Goal: Transaction & Acquisition: Book appointment/travel/reservation

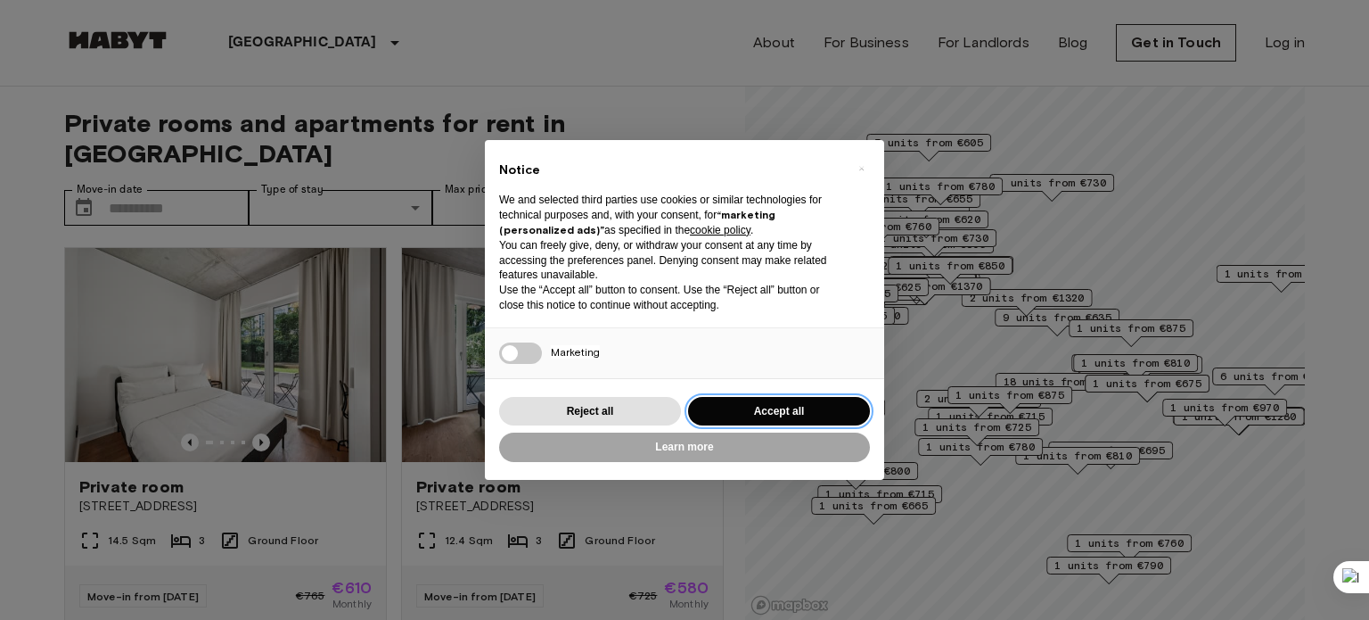
click at [765, 410] on button "Accept all" at bounding box center [779, 411] width 182 height 29
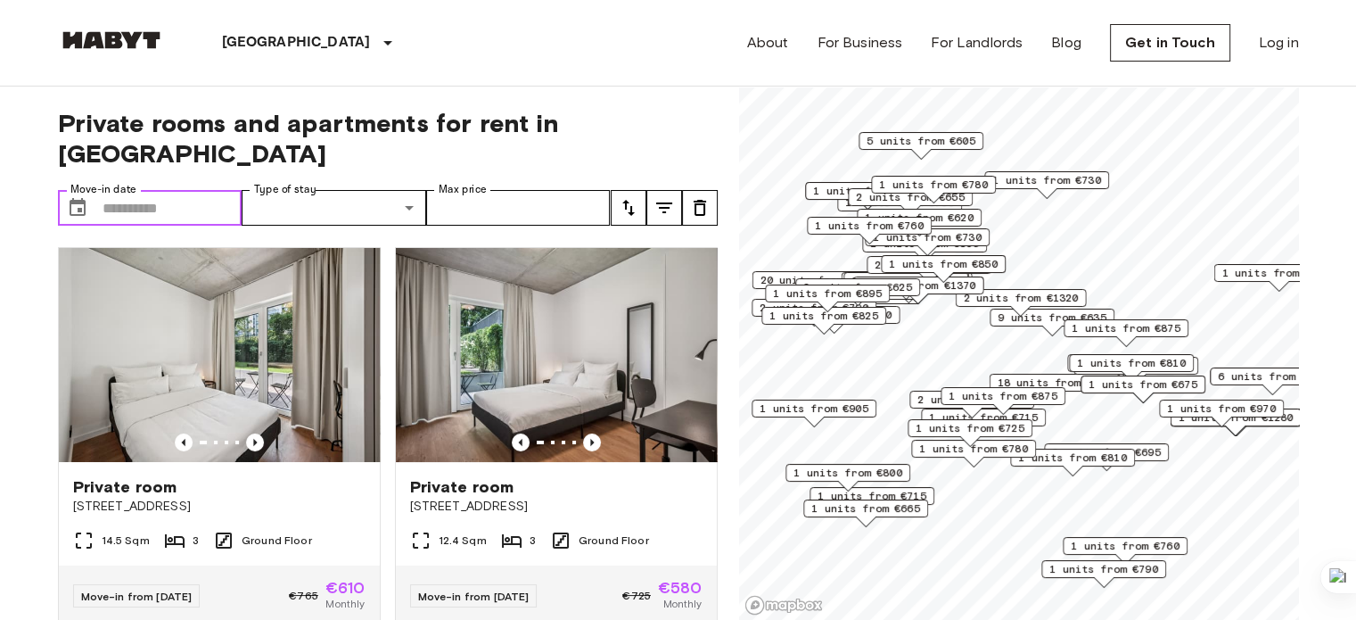
click at [124, 190] on input "Move-in date" at bounding box center [173, 208] width 140 height 36
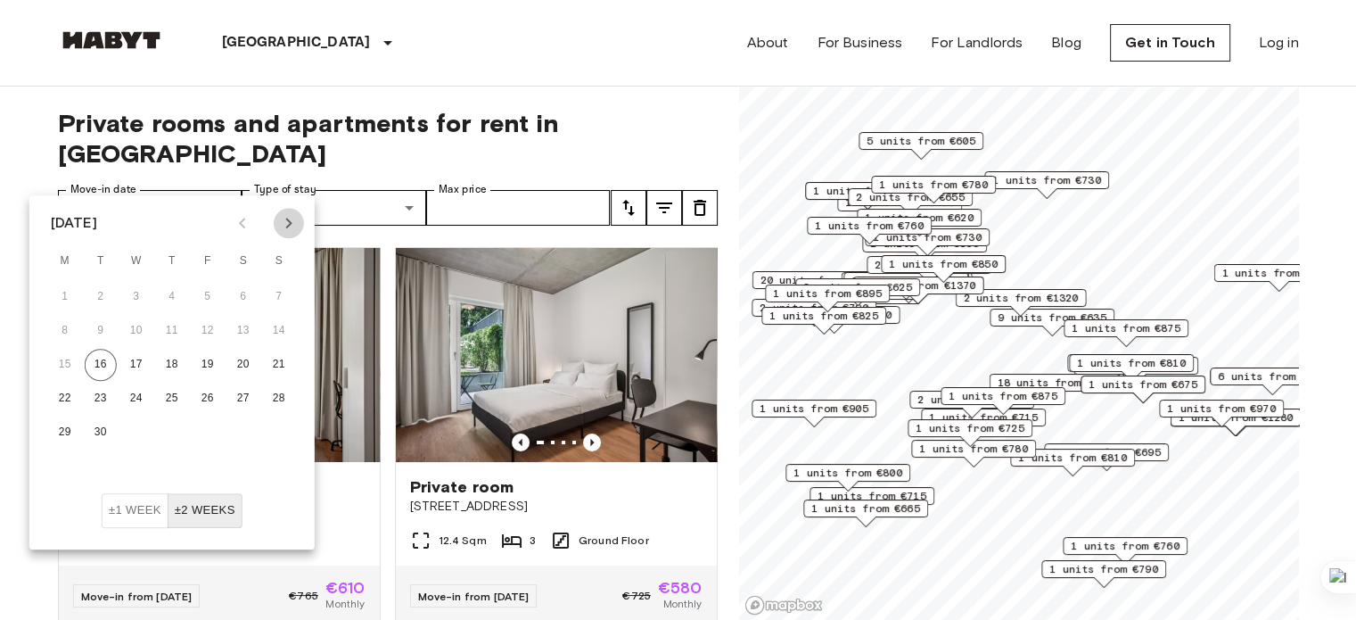
click at [286, 225] on icon "Next month" at bounding box center [288, 222] width 21 height 21
click at [282, 355] on button "19" at bounding box center [279, 365] width 32 height 32
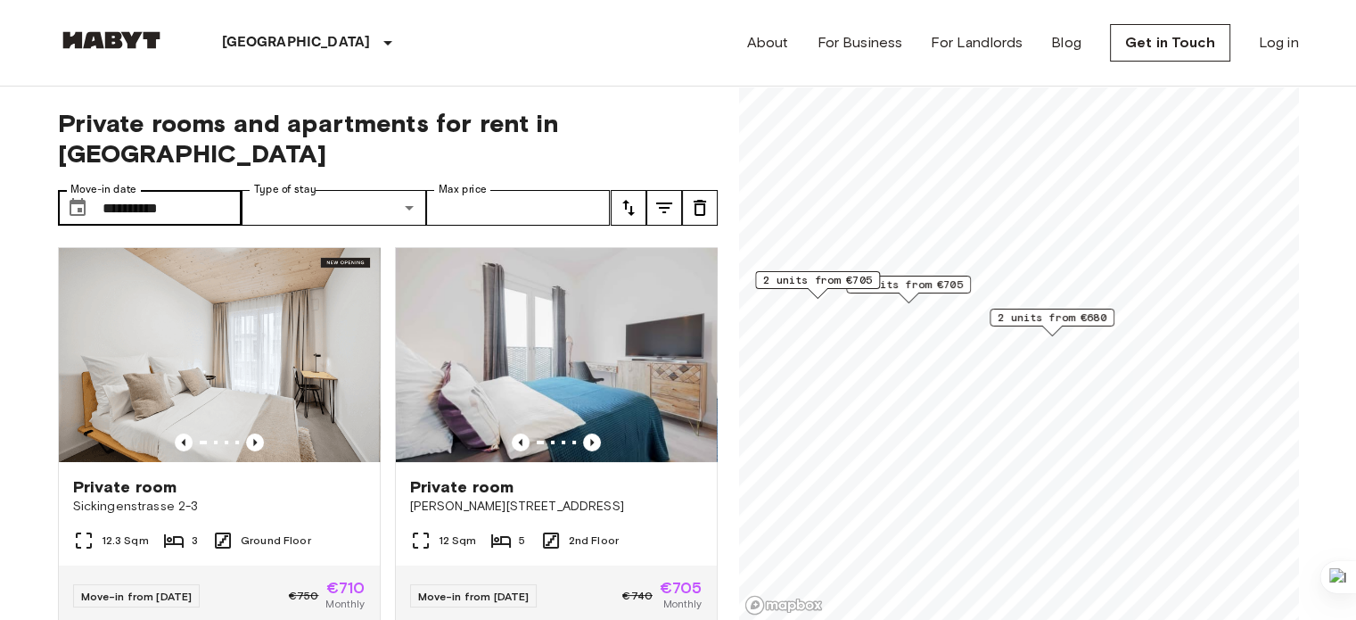
click at [119, 182] on label "Move-in date" at bounding box center [103, 189] width 66 height 15
click at [119, 190] on input "**********" at bounding box center [173, 208] width 140 height 36
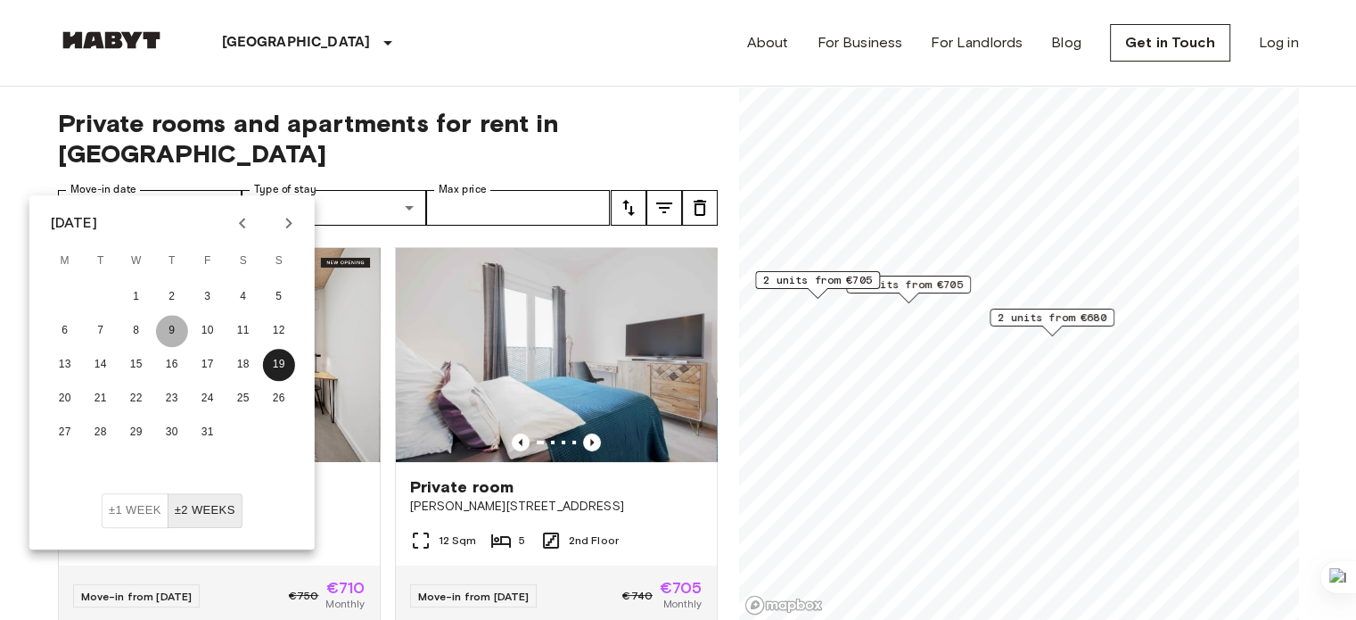
click at [162, 333] on button "9" at bounding box center [172, 331] width 32 height 32
type input "**********"
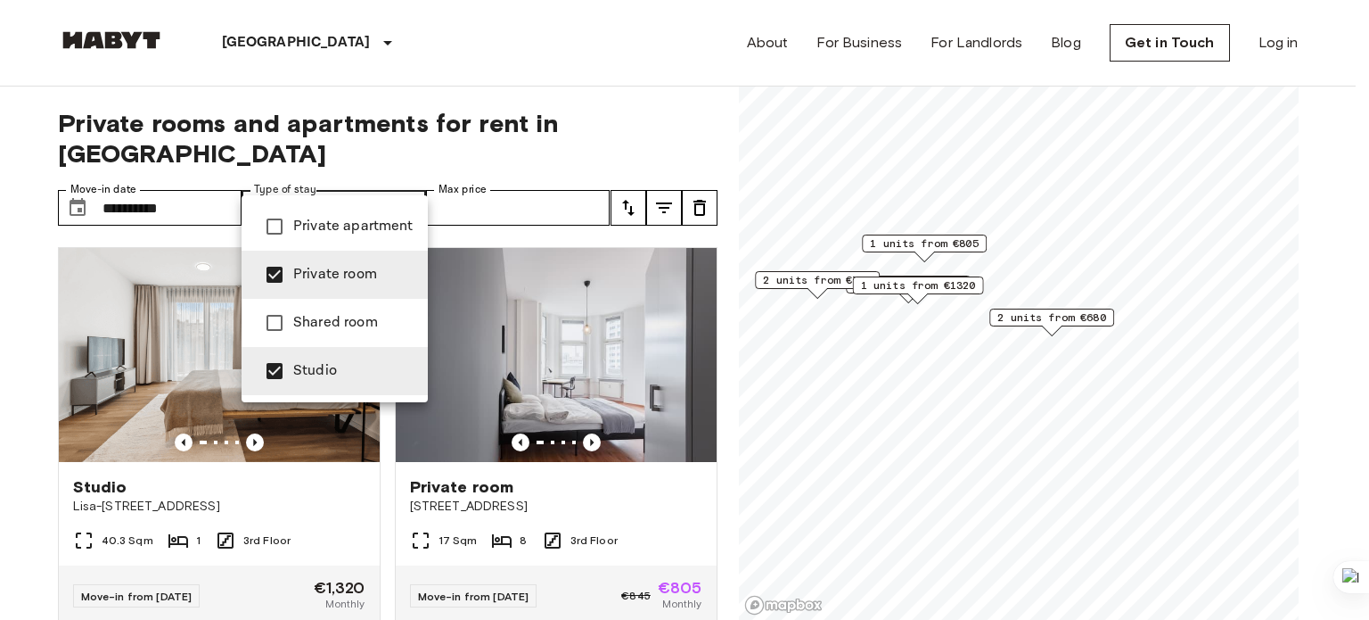
click at [425, 61] on div at bounding box center [684, 310] width 1369 height 620
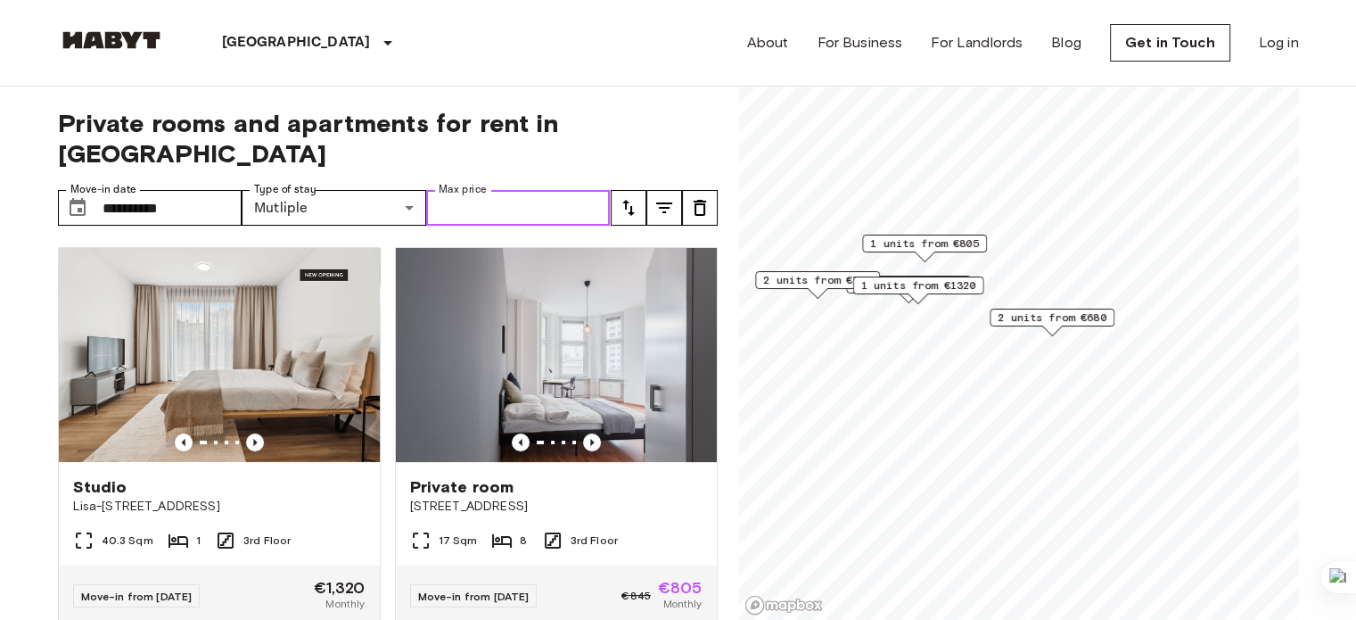
click at [468, 190] on input "Max price" at bounding box center [518, 208] width 185 height 36
click at [590, 439] on icon "Previous image" at bounding box center [592, 442] width 4 height 7
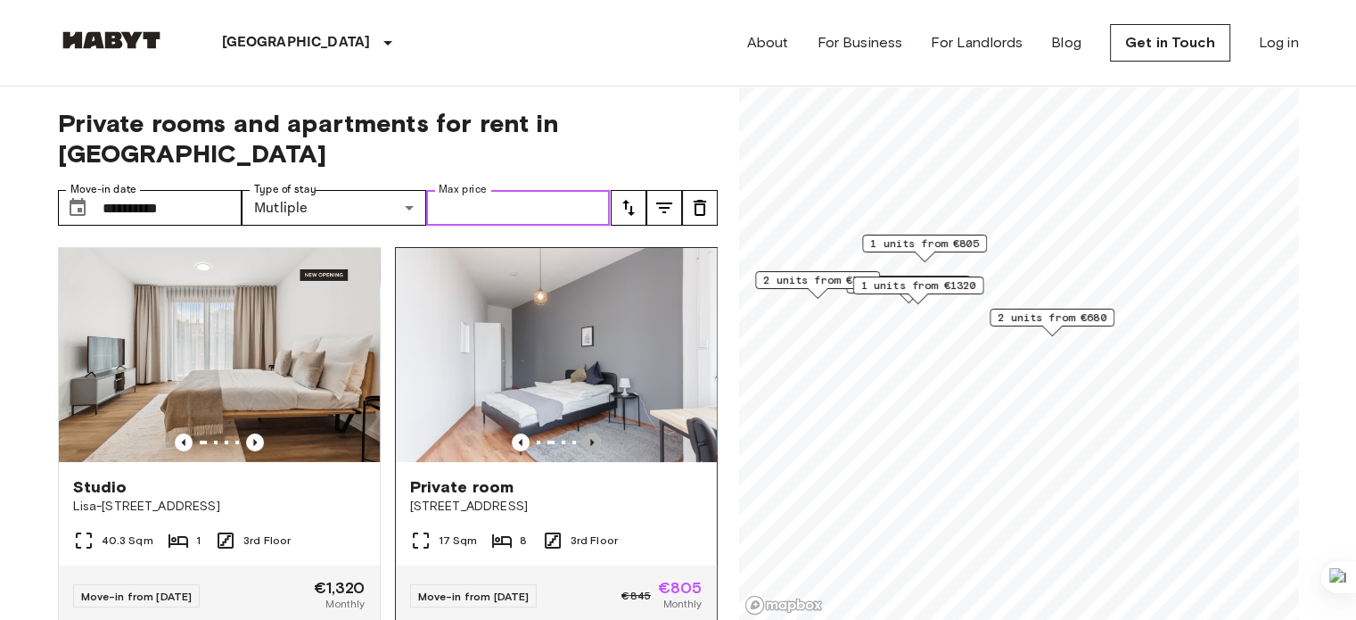
click at [590, 439] on icon "Previous image" at bounding box center [592, 442] width 4 height 7
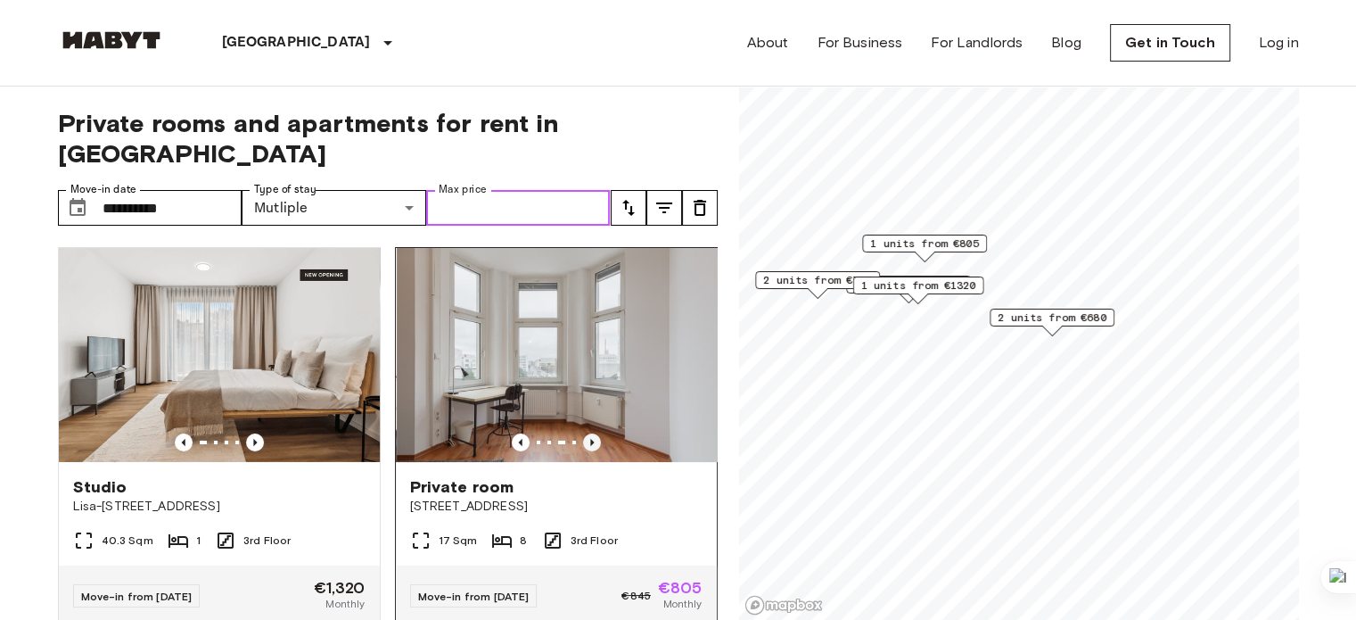
click at [590, 439] on icon "Previous image" at bounding box center [592, 442] width 4 height 7
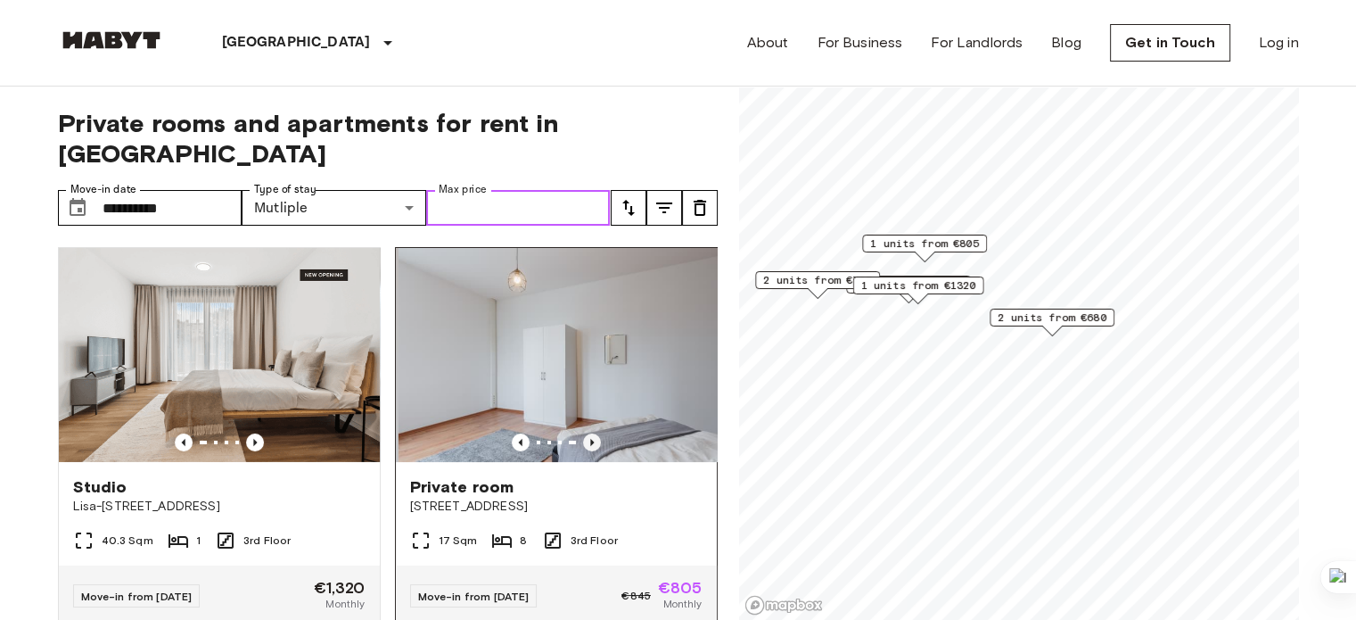
click at [590, 439] on icon "Previous image" at bounding box center [592, 442] width 4 height 7
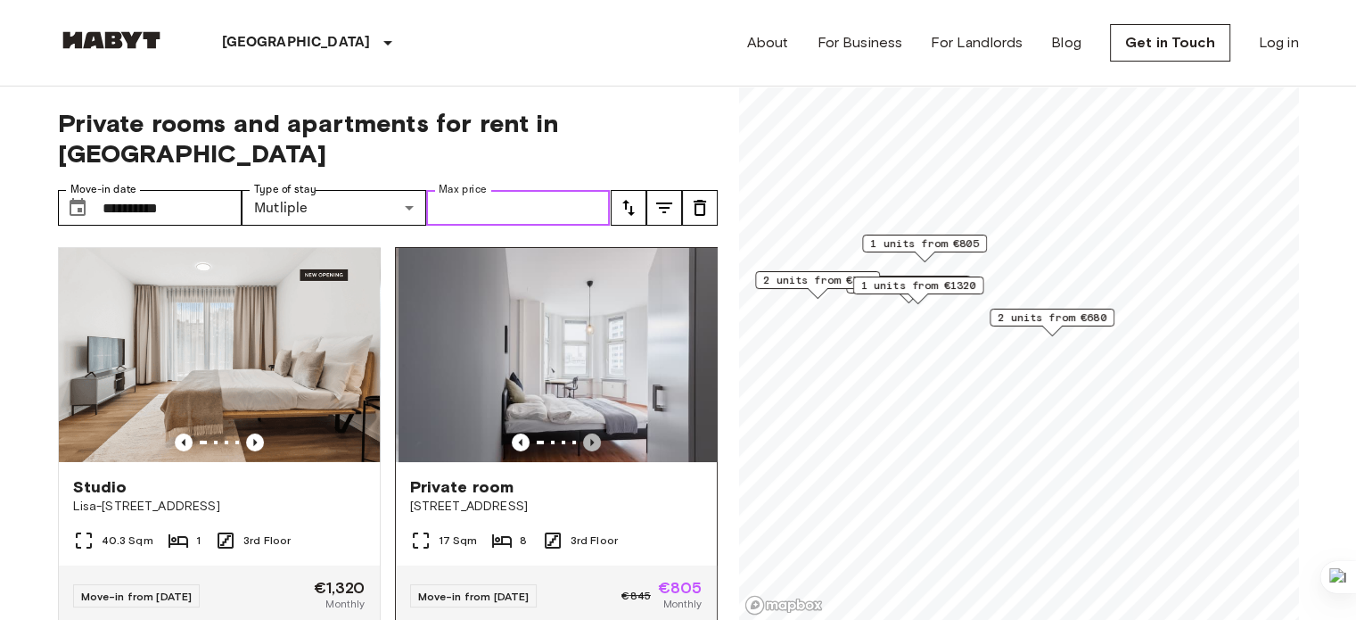
click at [590, 439] on icon "Previous image" at bounding box center [592, 442] width 4 height 7
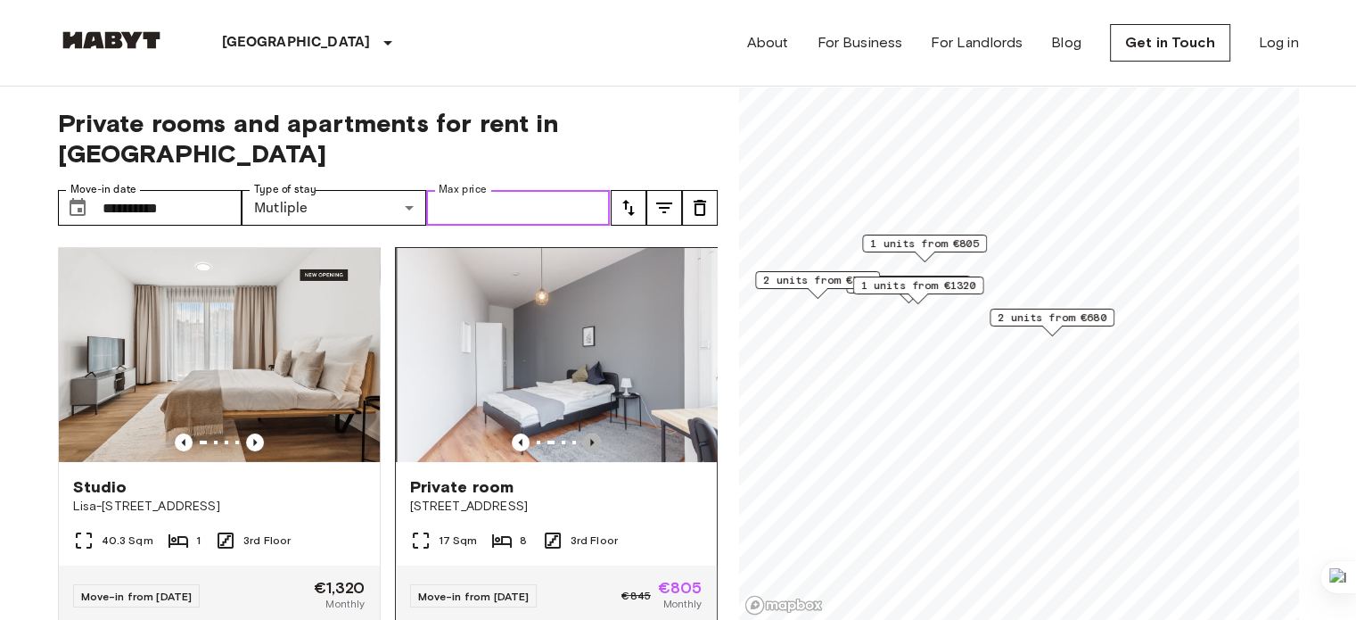
click at [590, 439] on icon "Previous image" at bounding box center [592, 442] width 4 height 7
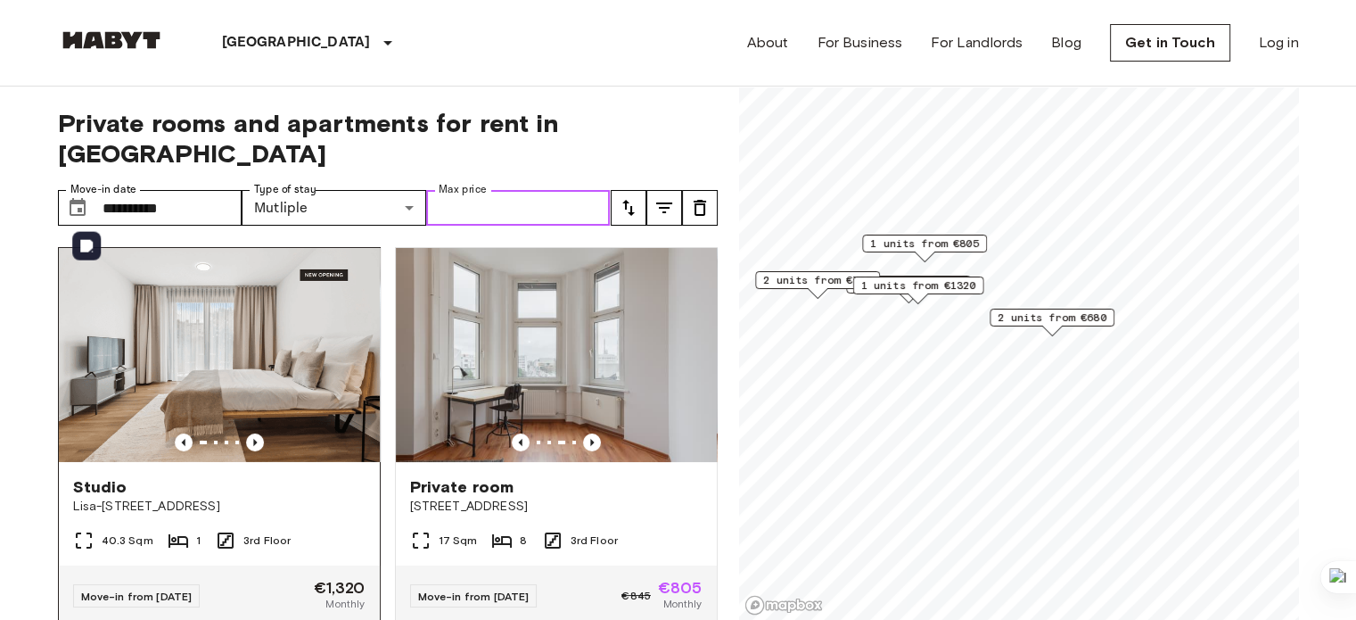
click at [251, 396] on img at bounding box center [219, 355] width 321 height 214
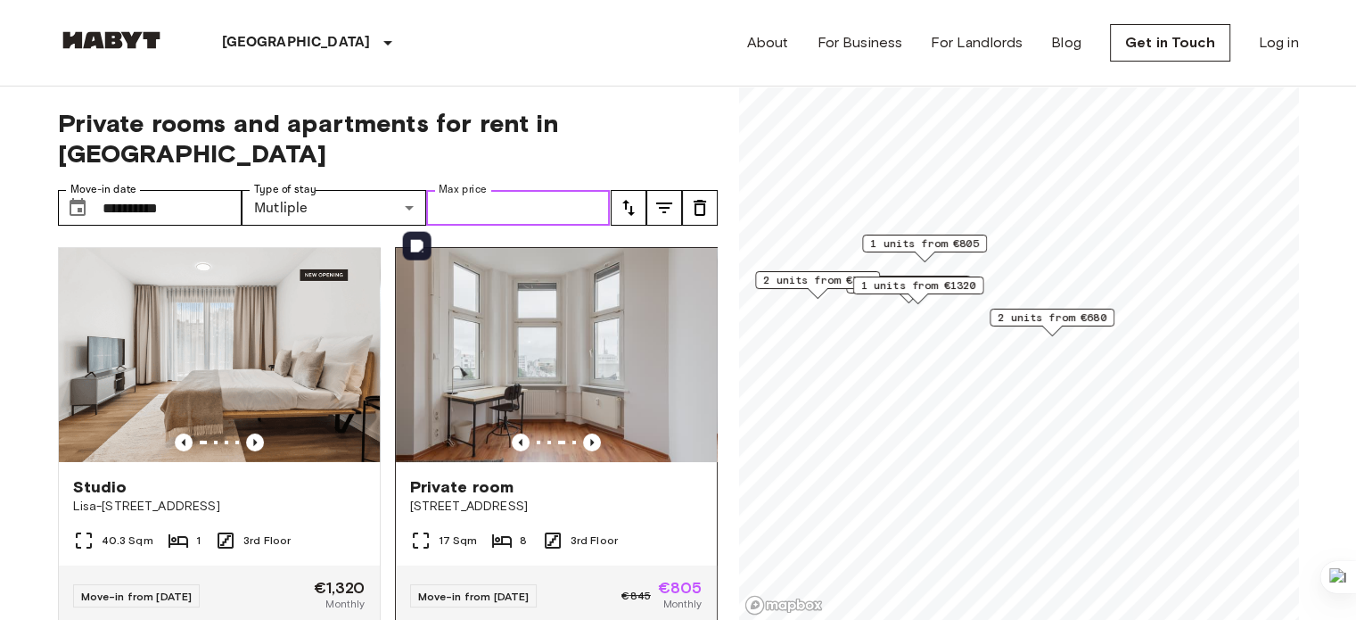
click at [551, 277] on img at bounding box center [556, 355] width 321 height 214
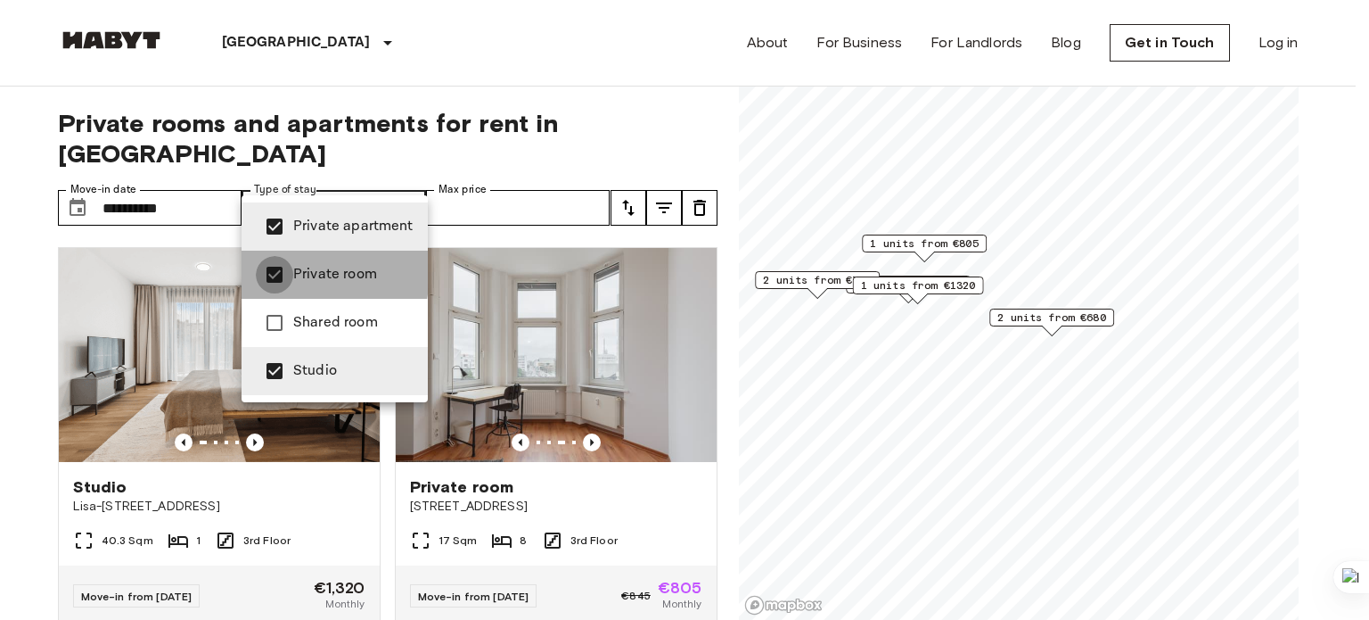
type input "**********"
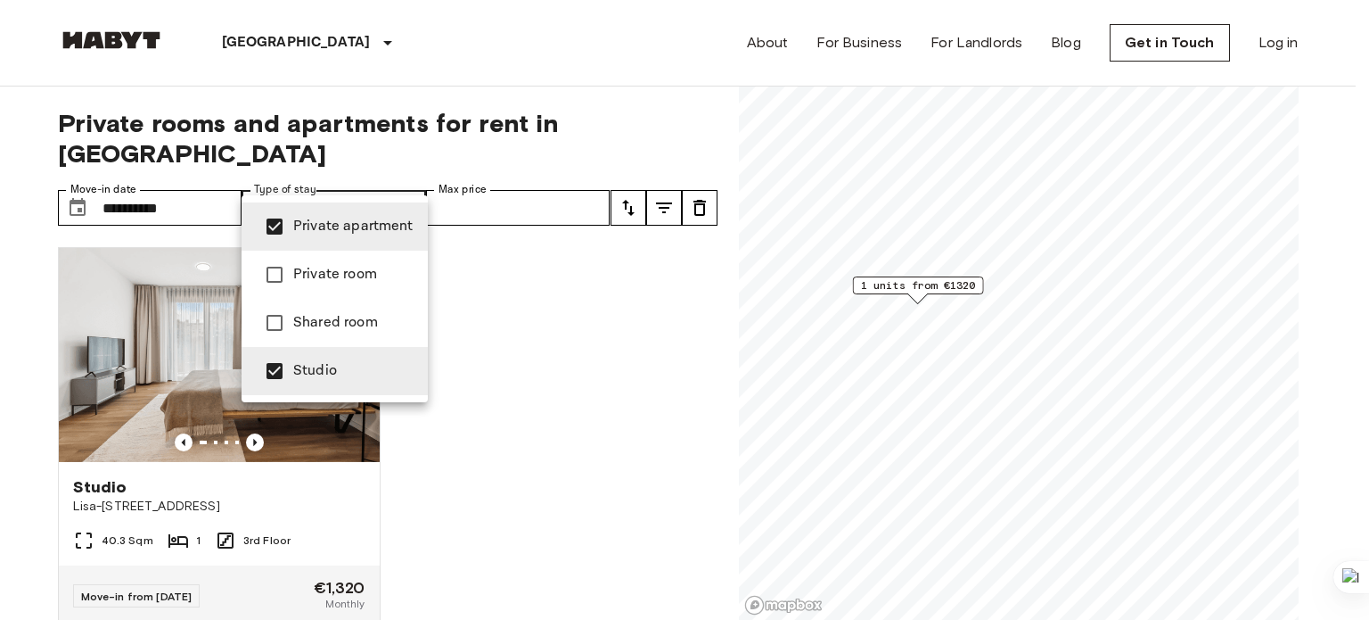
click at [613, 6] on div at bounding box center [684, 310] width 1369 height 620
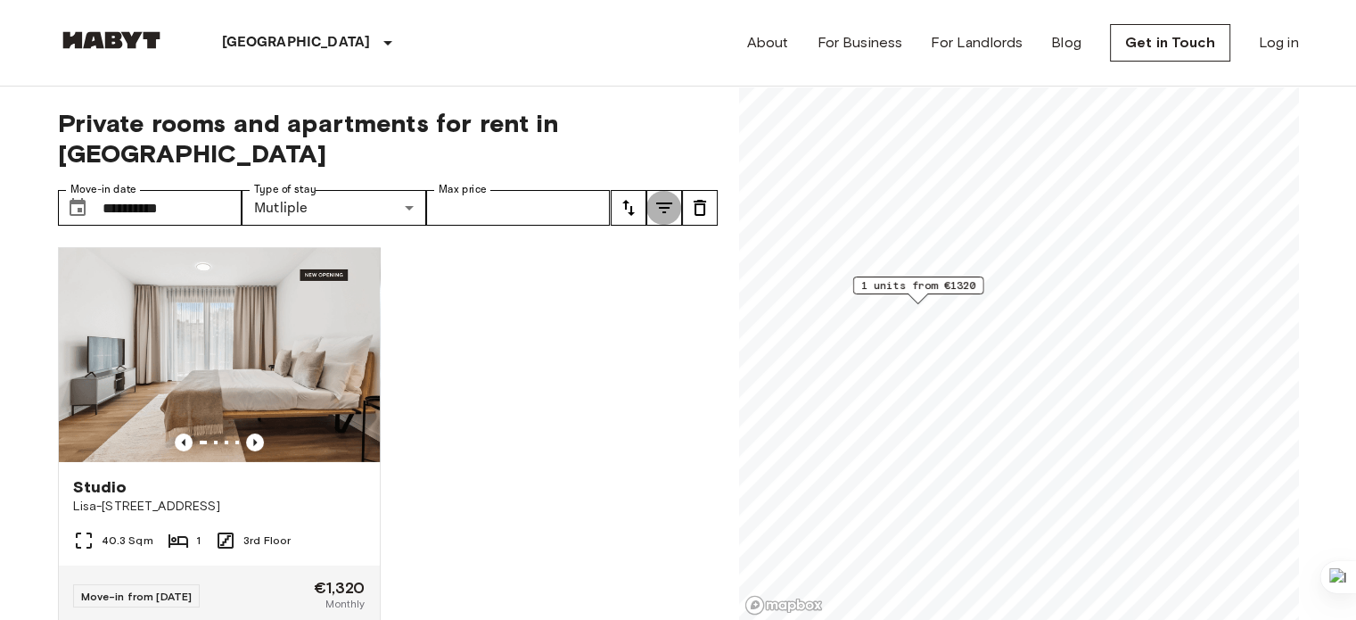
click at [658, 197] on icon "tune" at bounding box center [664, 207] width 21 height 21
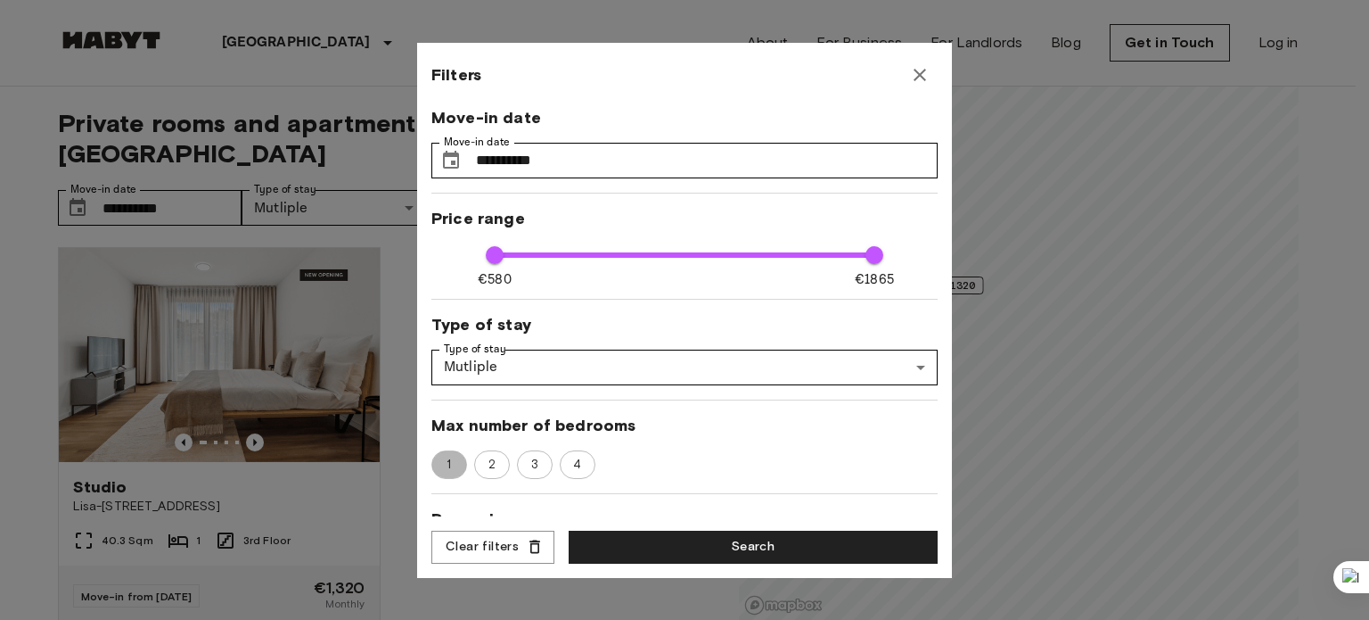
click at [448, 458] on span "1" at bounding box center [449, 465] width 24 height 18
type input "****"
type input "**"
click at [701, 541] on button "Search" at bounding box center [753, 546] width 369 height 33
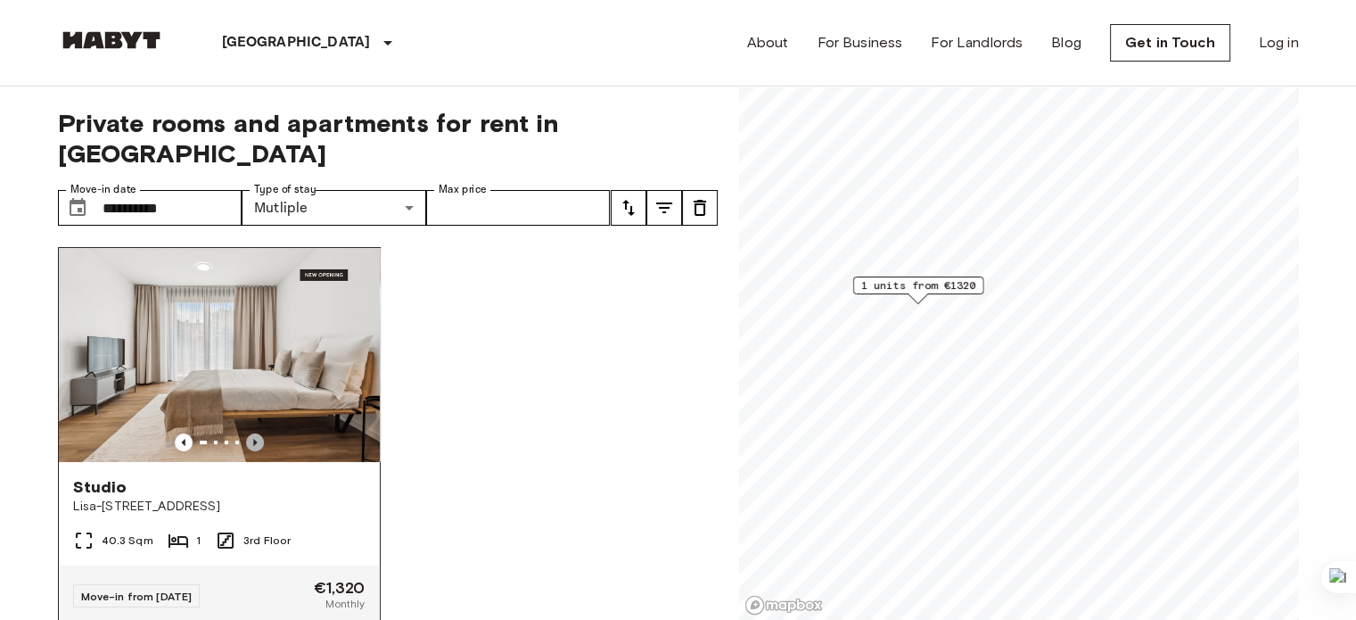
click at [251, 433] on icon "Previous image" at bounding box center [255, 442] width 18 height 18
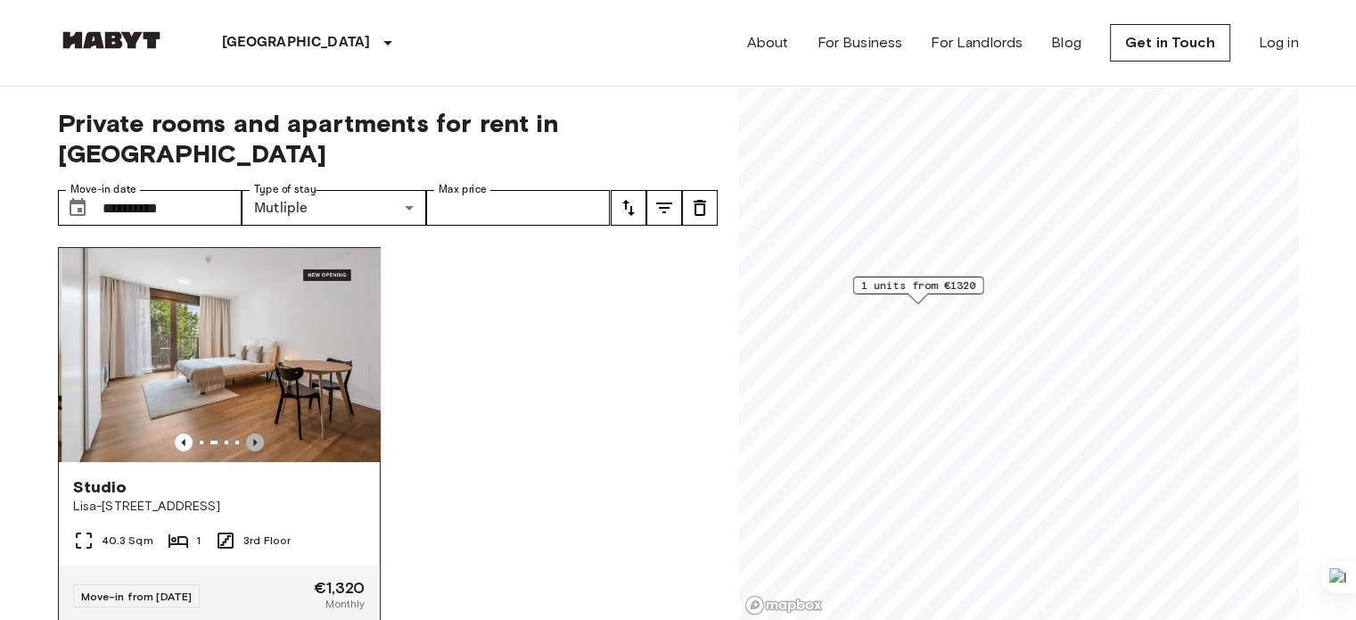
click at [251, 433] on icon "Previous image" at bounding box center [255, 442] width 18 height 18
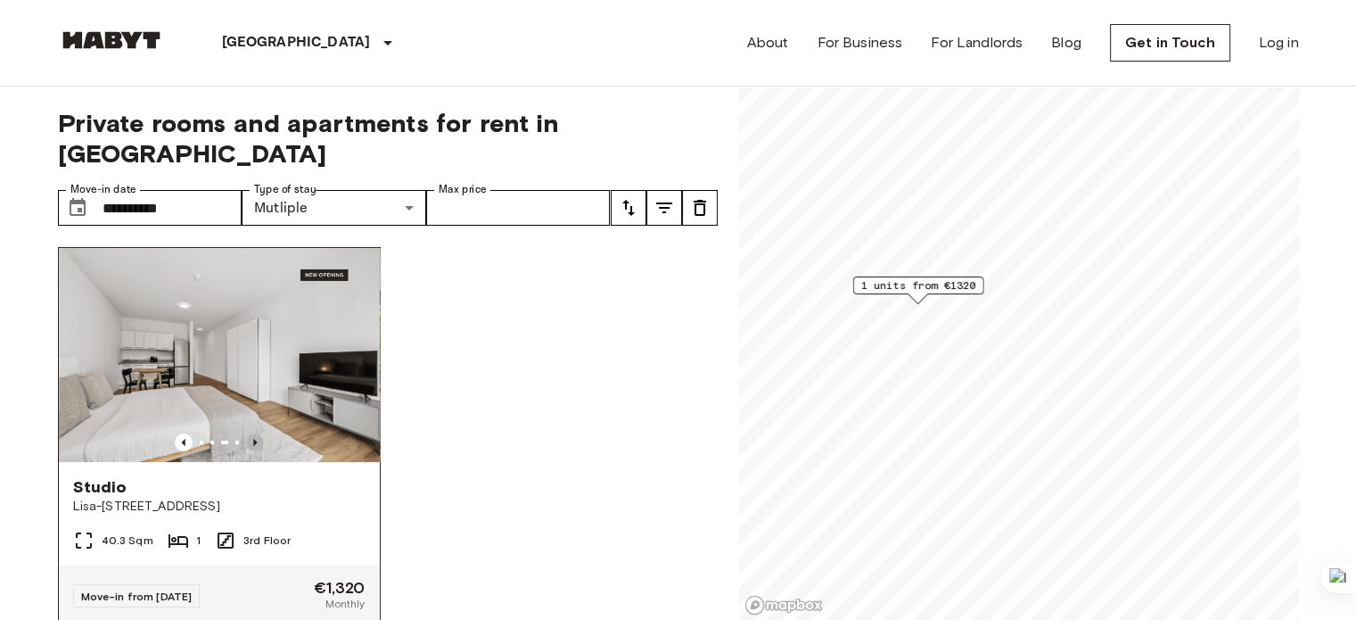
click at [251, 433] on icon "Previous image" at bounding box center [255, 442] width 18 height 18
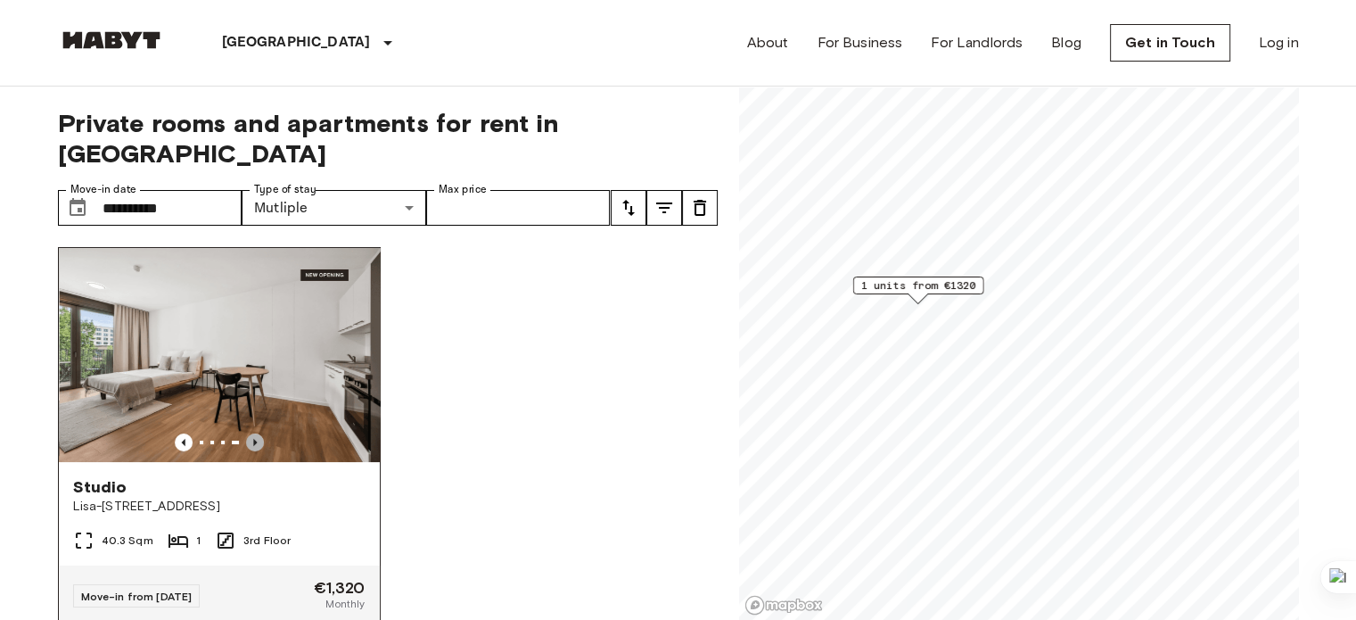
click at [251, 433] on icon "Previous image" at bounding box center [255, 442] width 18 height 18
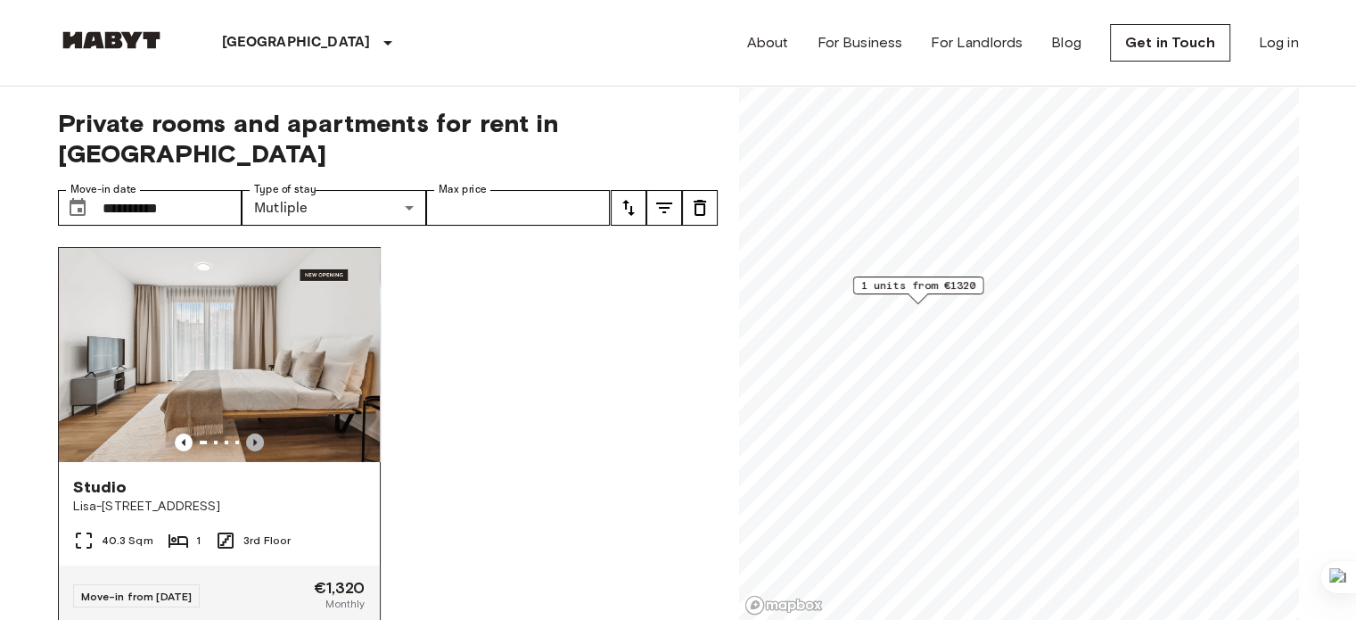
click at [251, 433] on icon "Previous image" at bounding box center [255, 442] width 18 height 18
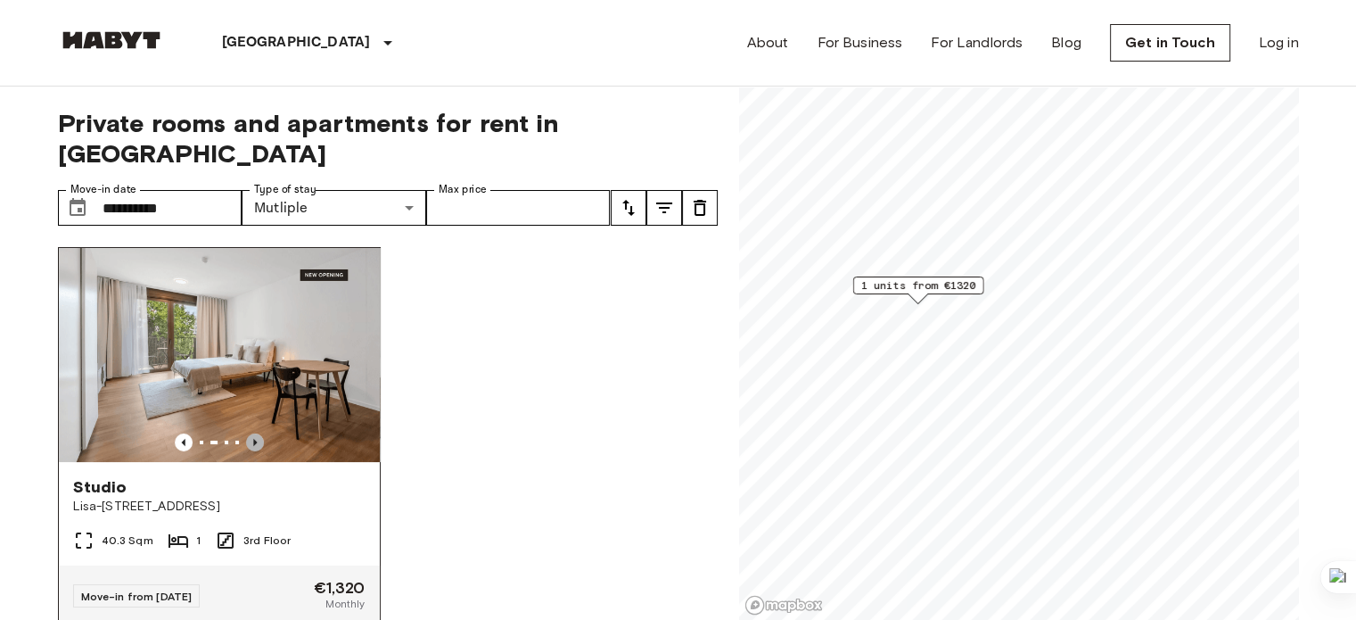
click at [251, 433] on icon "Previous image" at bounding box center [255, 442] width 18 height 18
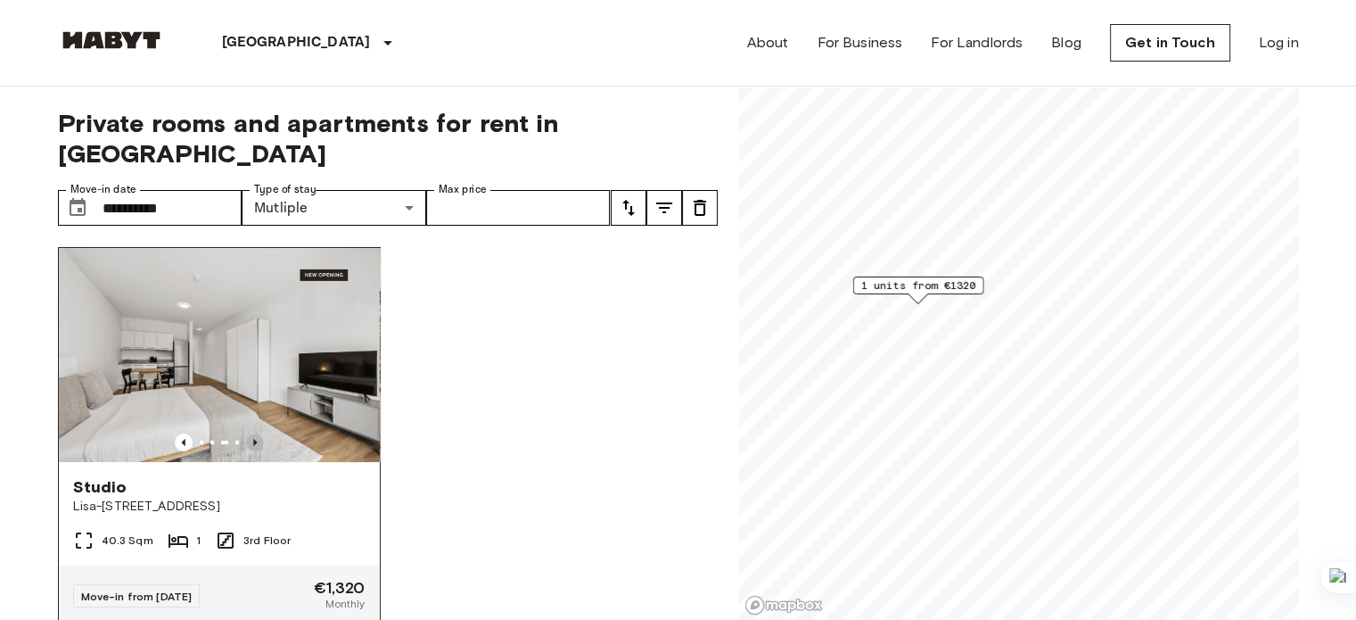
click at [251, 433] on icon "Previous image" at bounding box center [255, 442] width 18 height 18
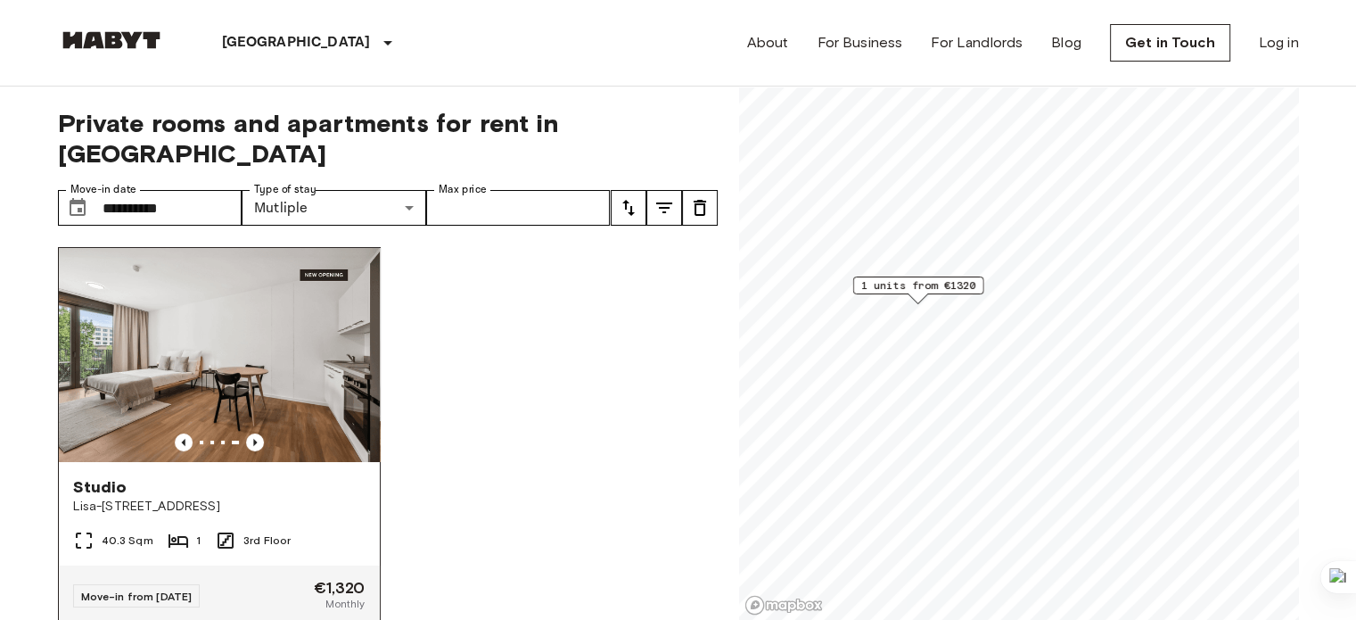
click at [150, 462] on div "Studio Lisa-Fittko-Straße 13" at bounding box center [219, 496] width 321 height 68
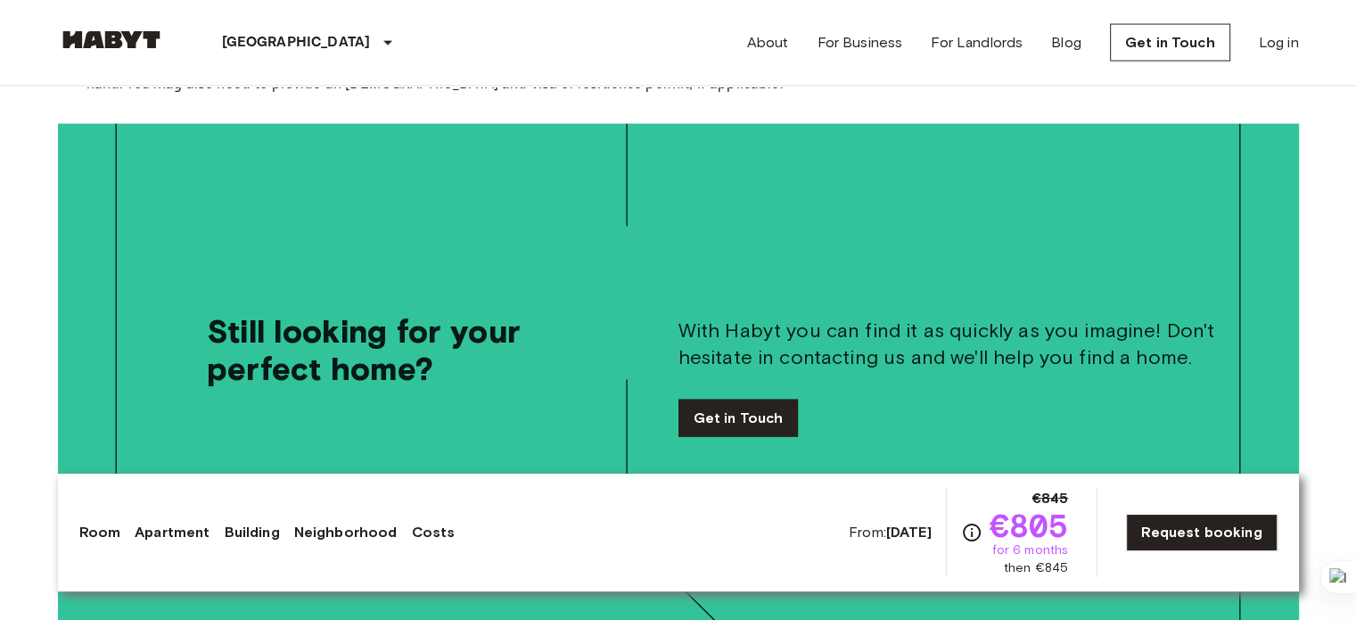
scroll to position [3796, 0]
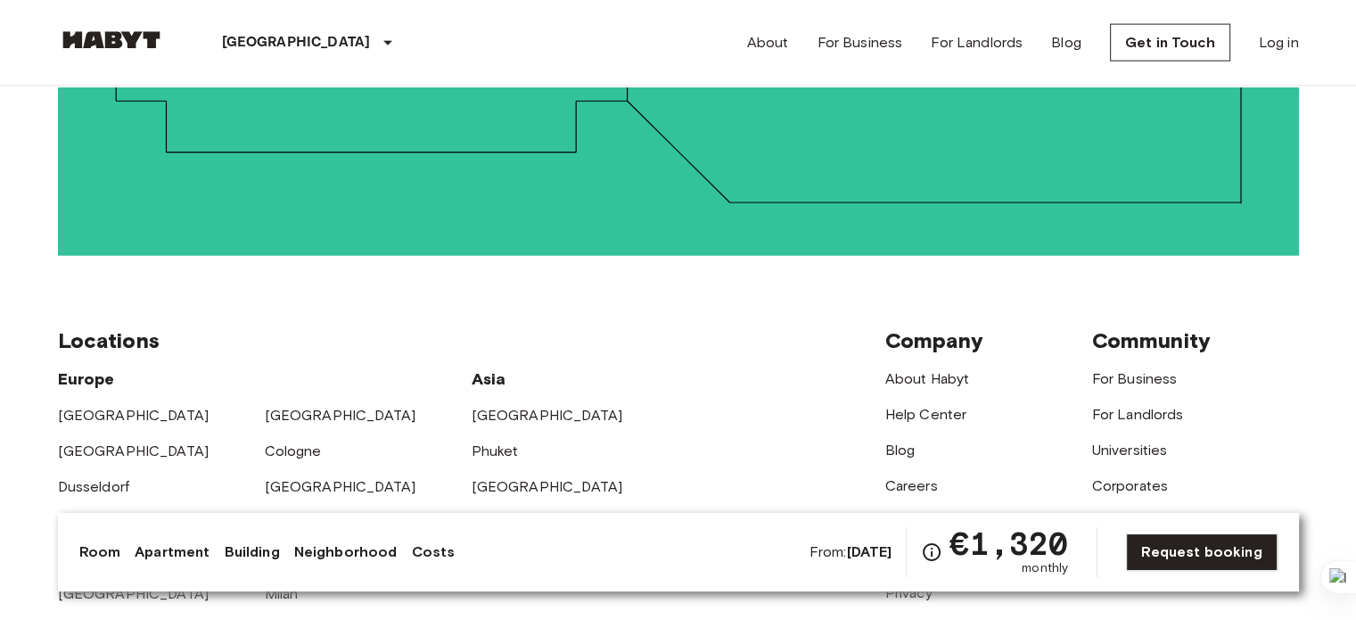
scroll to position [4030, 0]
